Goal: Check status: Check status

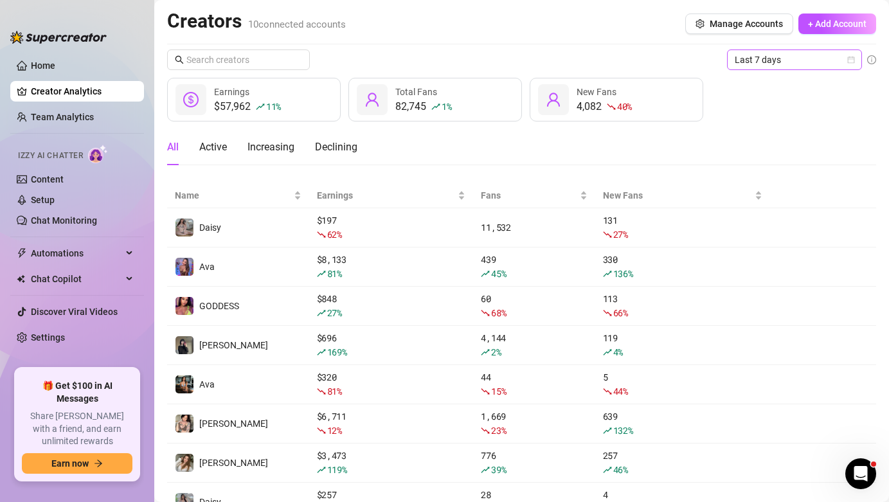
click at [829, 60] on span "Last 7 days" at bounding box center [795, 59] width 120 height 19
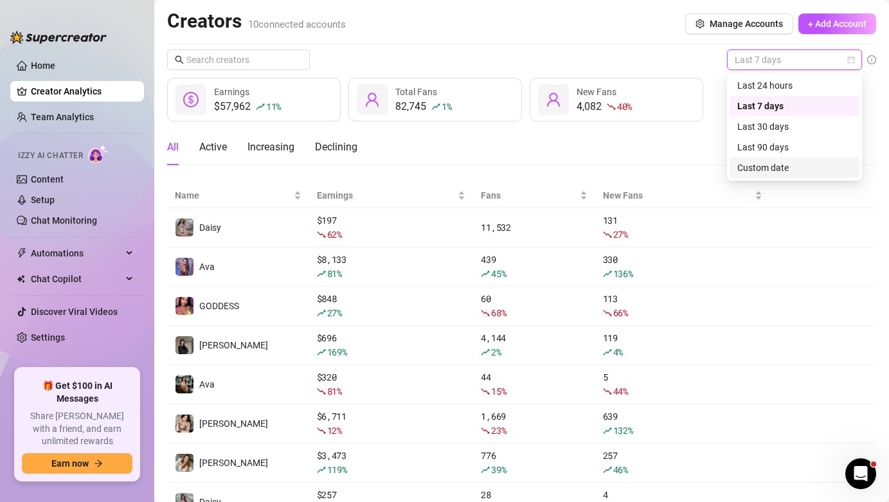
click at [818, 169] on div "Custom date" at bounding box center [794, 168] width 114 height 14
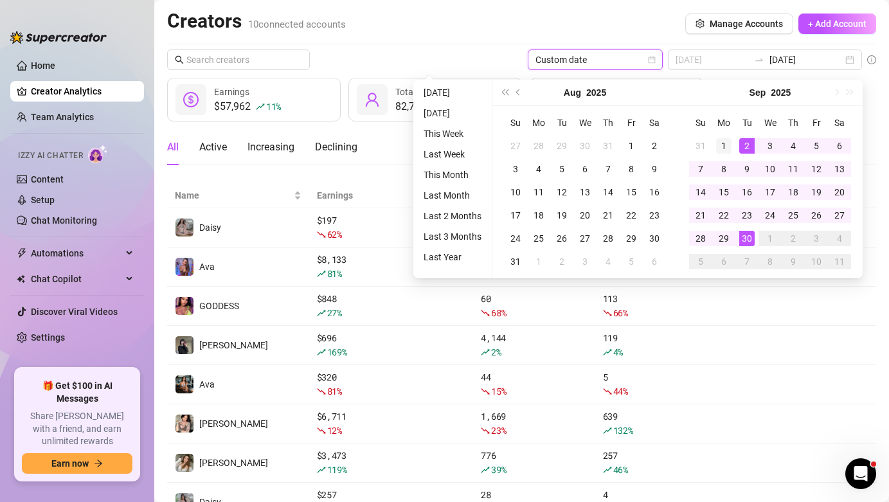
type input "[DATE]"
click at [727, 145] on div "1" at bounding box center [723, 145] width 15 height 15
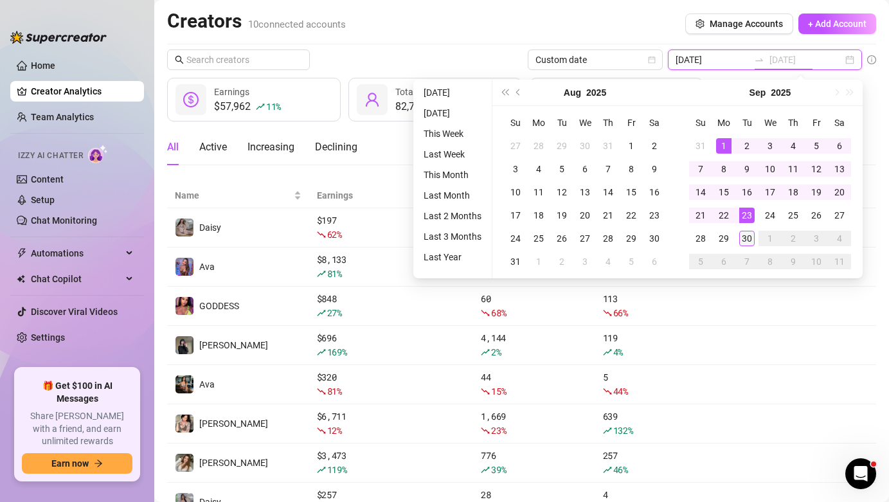
type input "[DATE]"
click at [752, 237] on div "30" at bounding box center [746, 238] width 15 height 15
